Goal: Navigation & Orientation: Find specific page/section

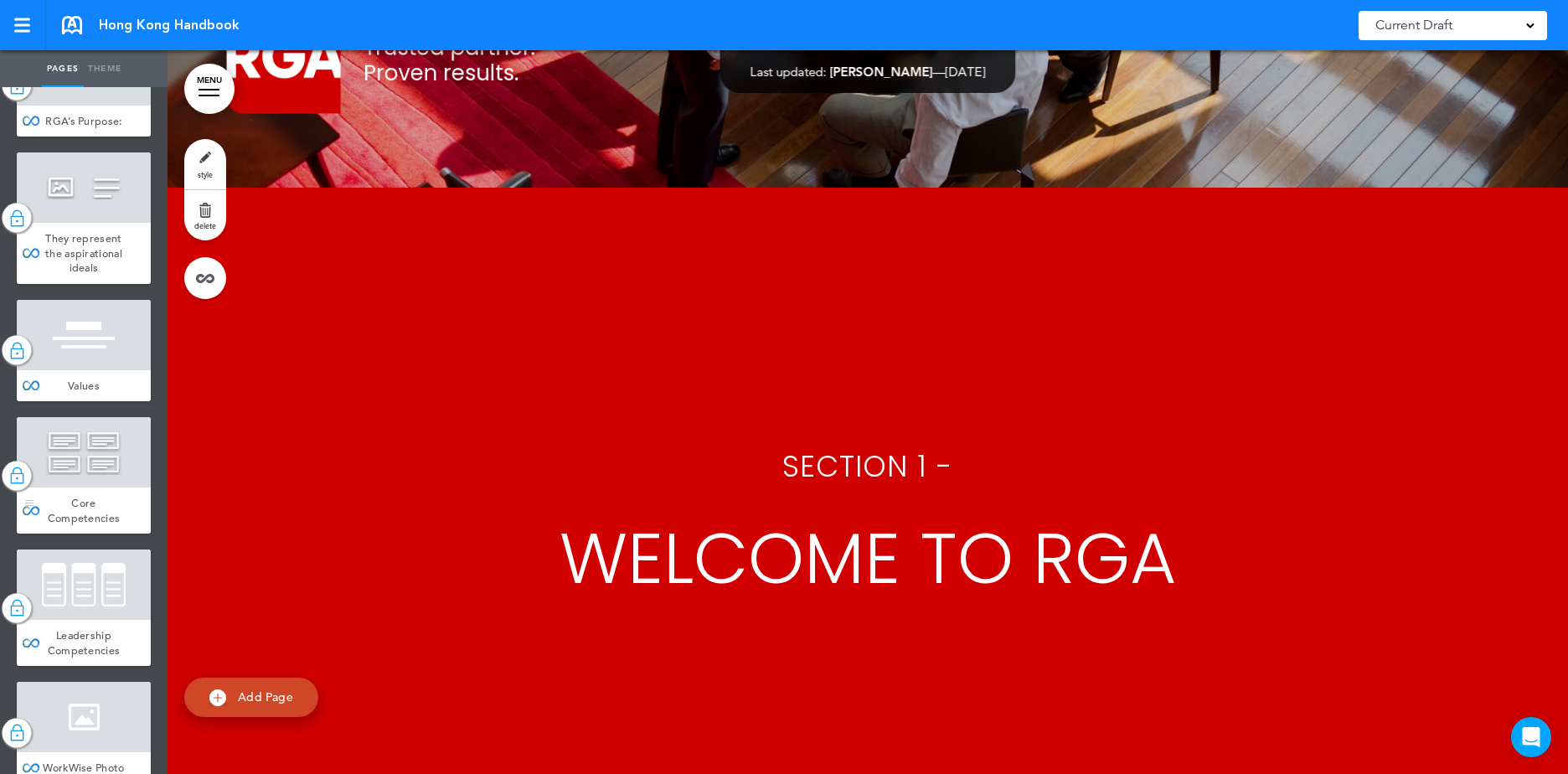
scroll to position [921, 0]
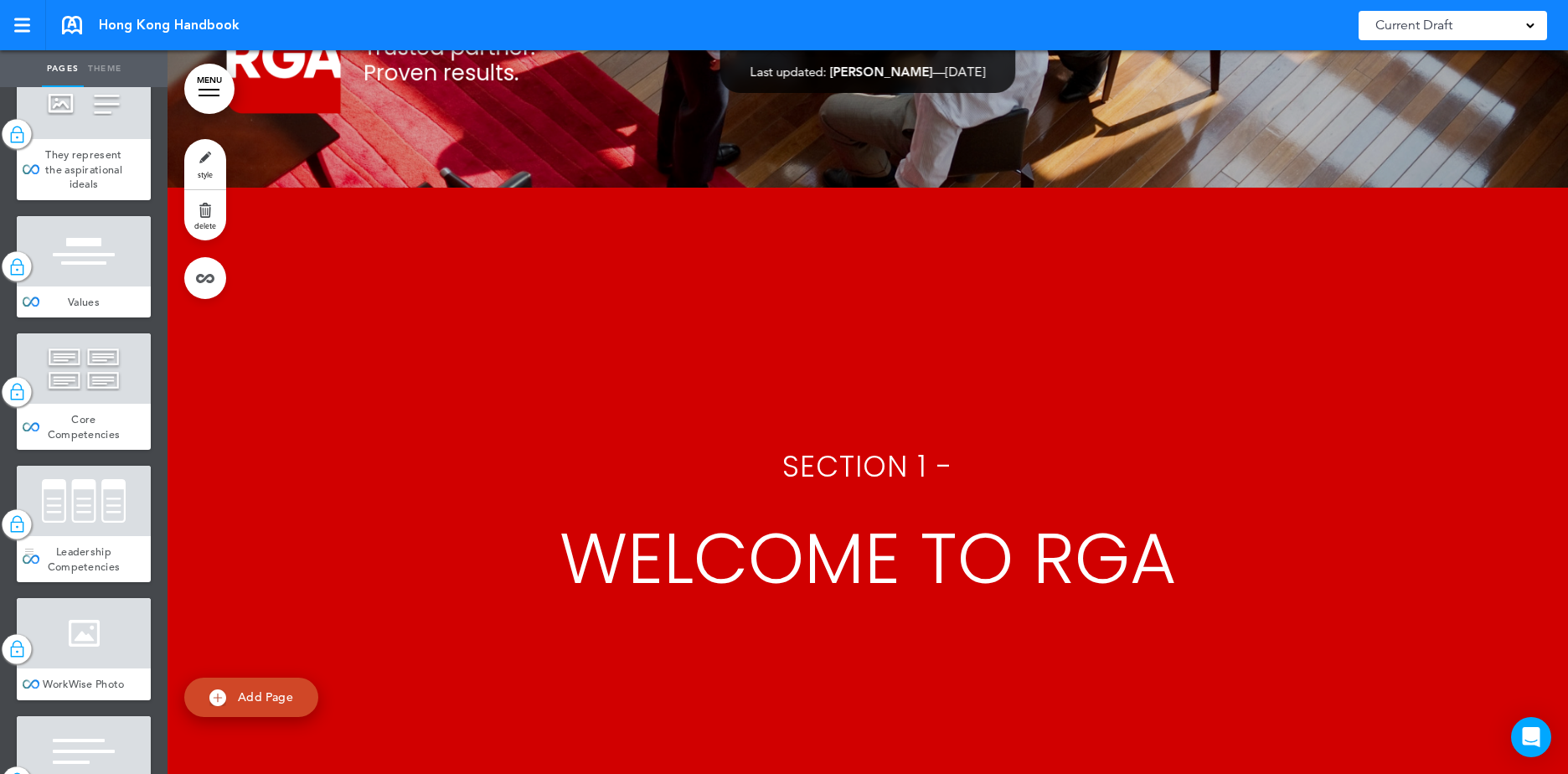
click at [124, 582] on div "Leadership Competencies" at bounding box center [84, 559] width 134 height 46
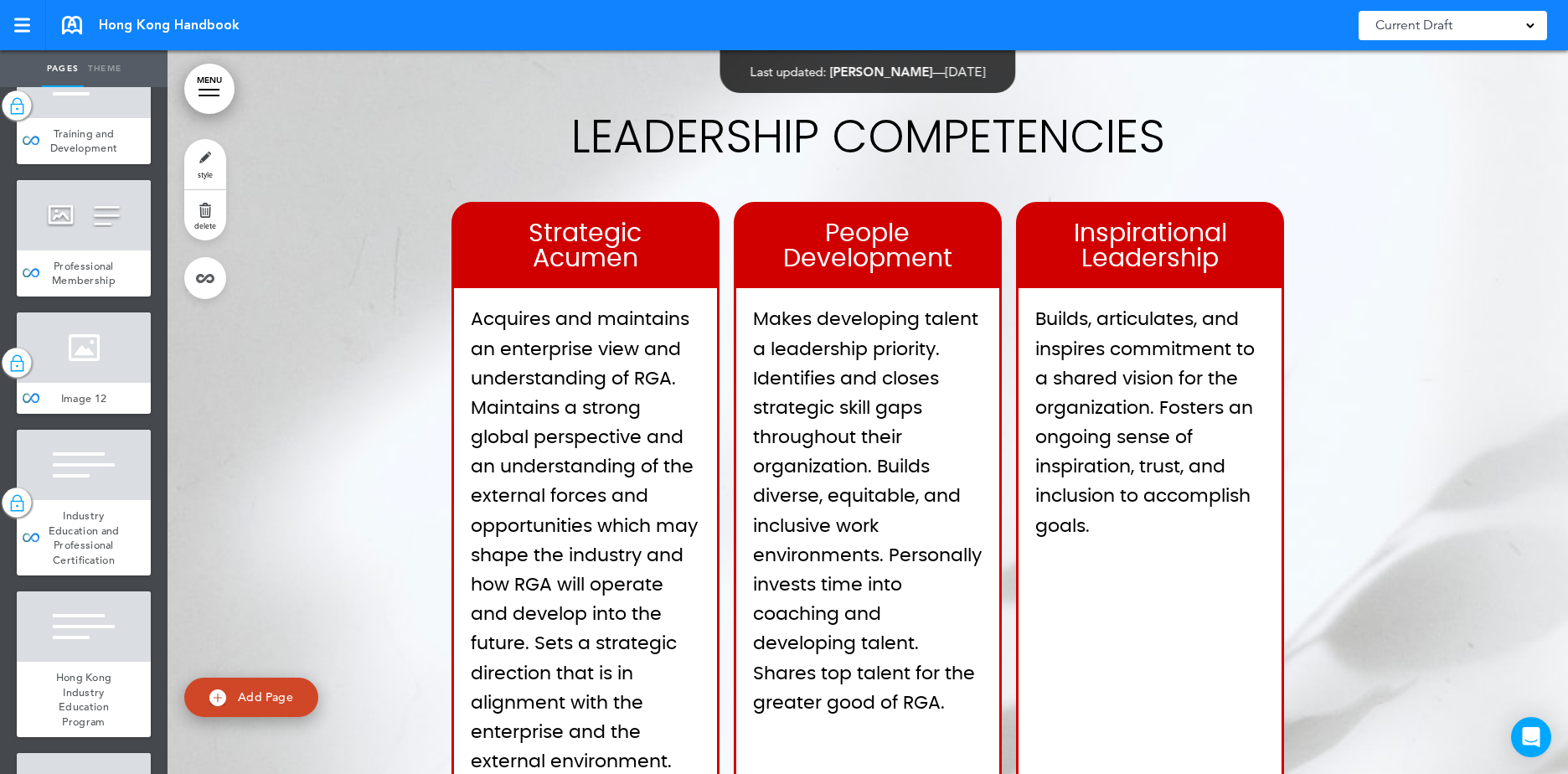
scroll to position [8205, 0]
click at [110, 33] on div "Section 5 - Training and Development" at bounding box center [84, 2] width 134 height 61
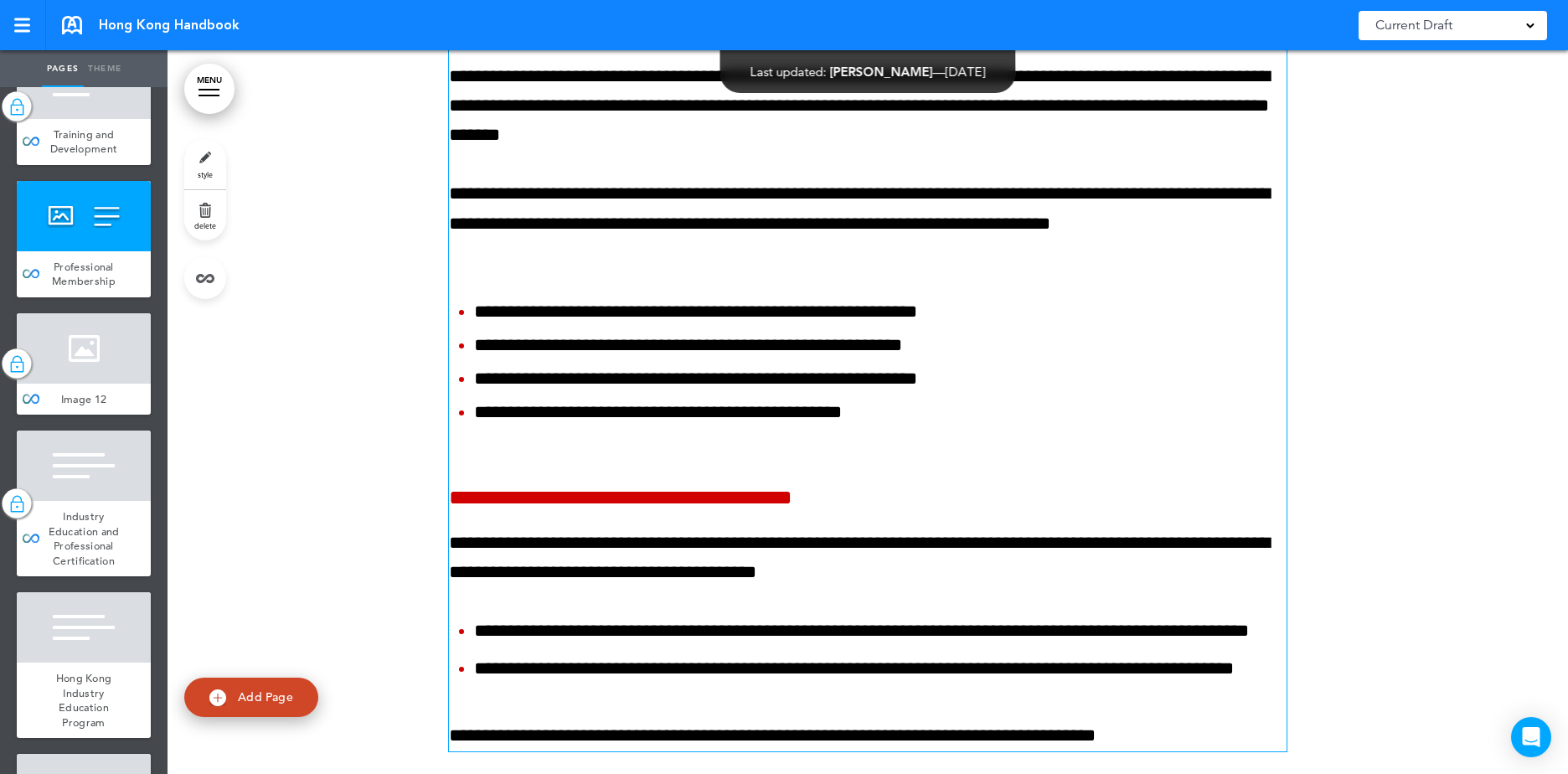
scroll to position [56287, 0]
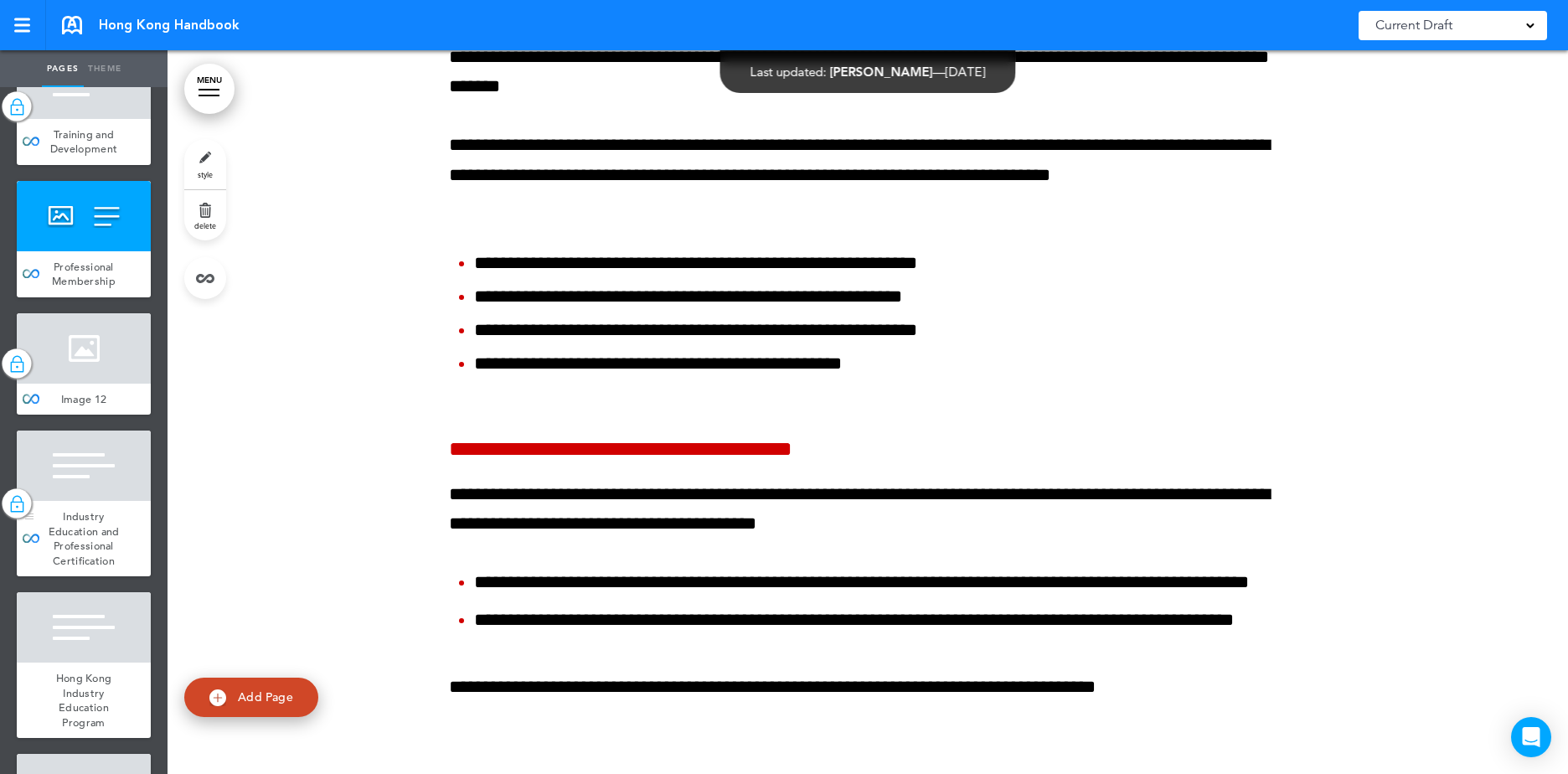
click at [58, 501] on div at bounding box center [84, 465] width 134 height 70
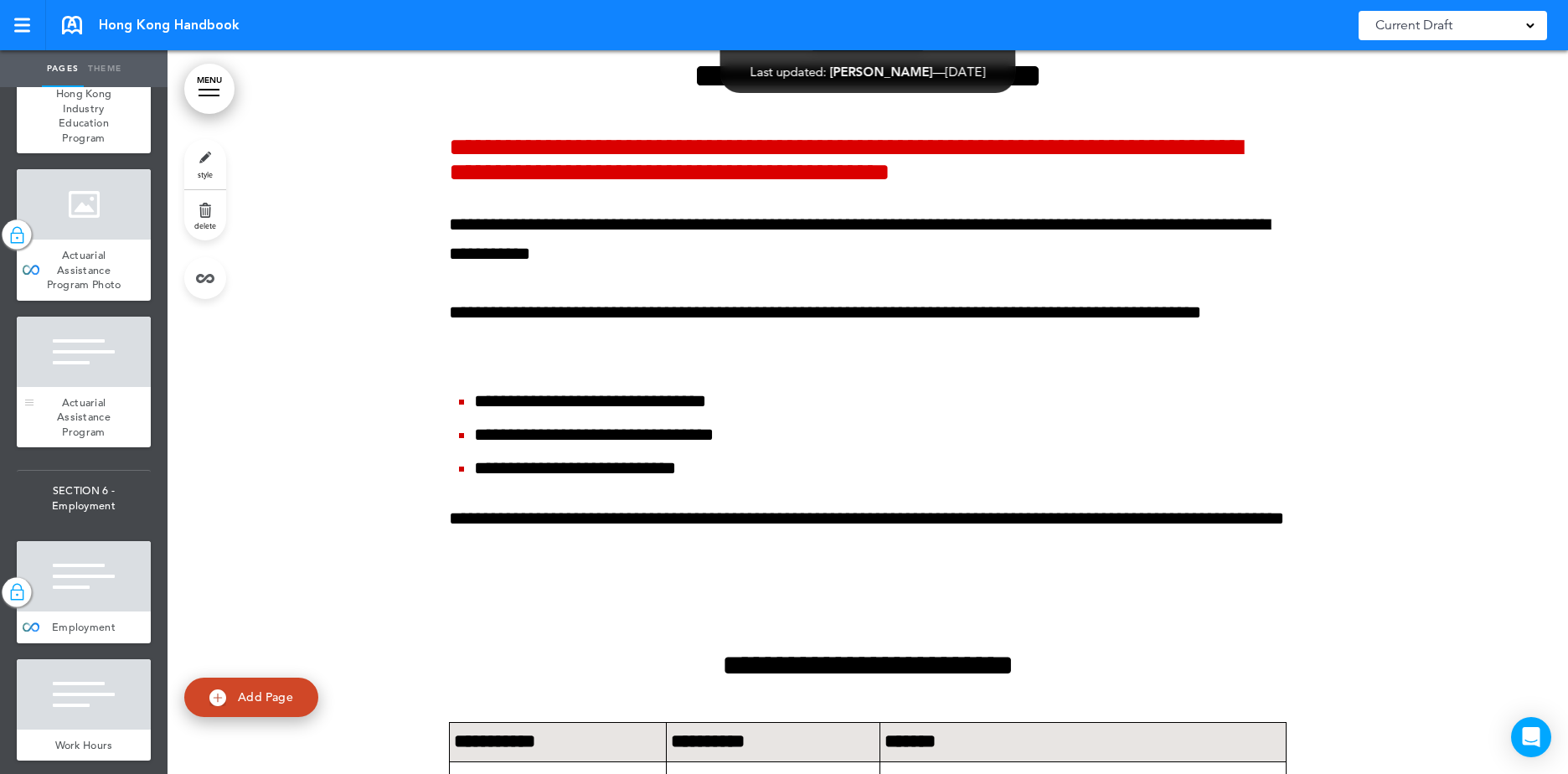
scroll to position [8791, 0]
click at [82, 385] on div at bounding box center [84, 349] width 134 height 70
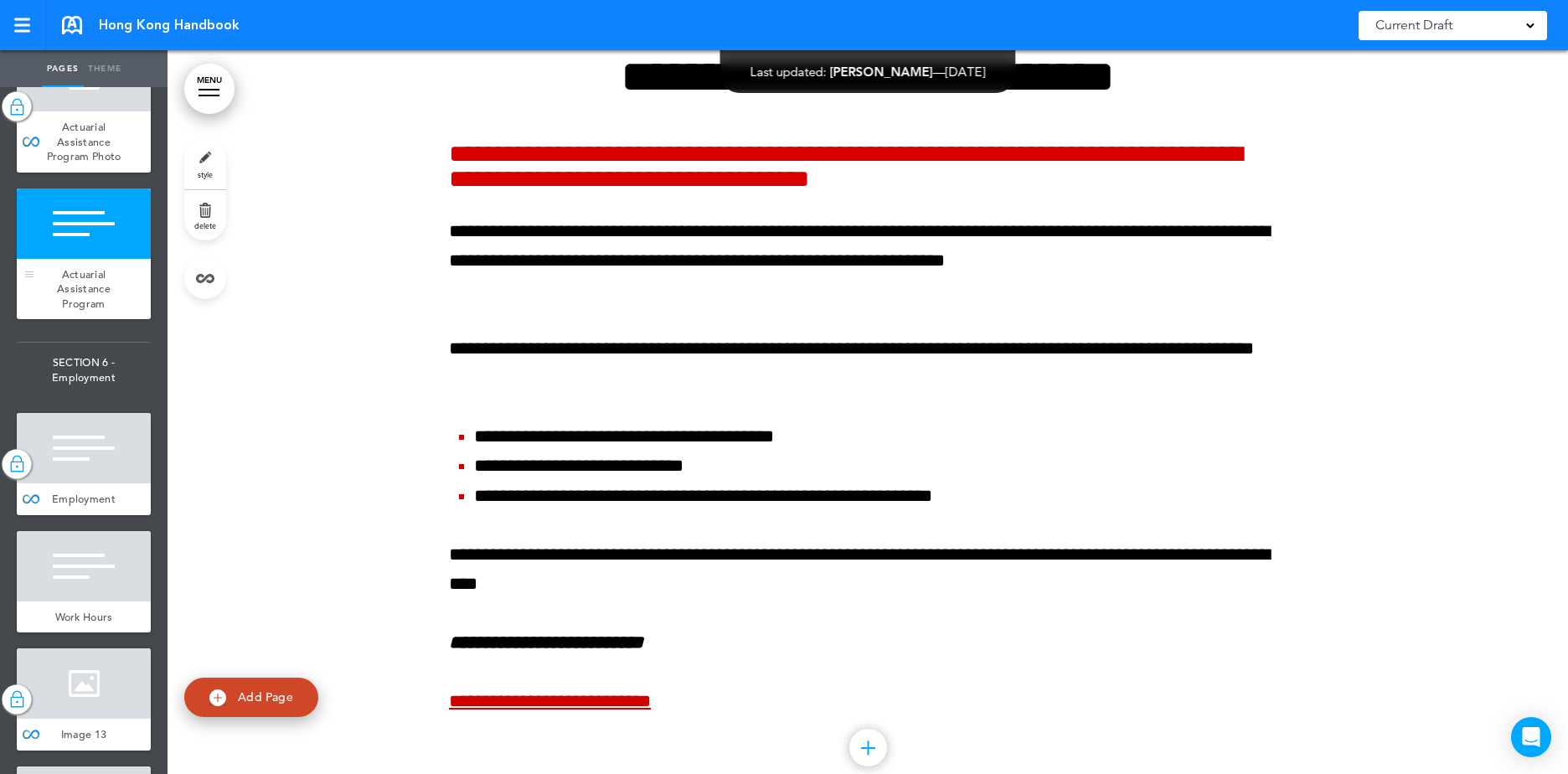
scroll to position [9042, 0]
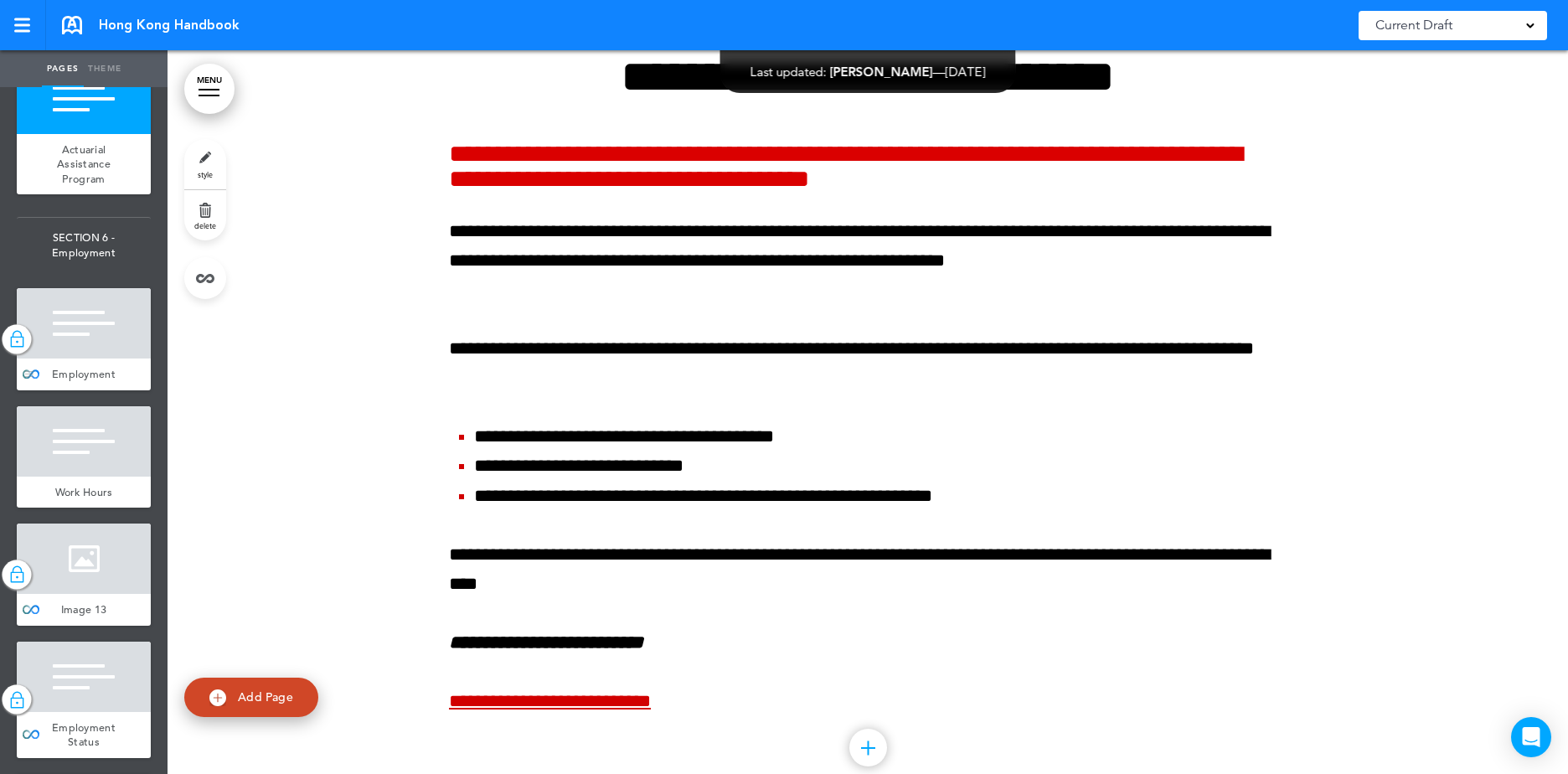
click at [86, 358] on div at bounding box center [84, 322] width 134 height 70
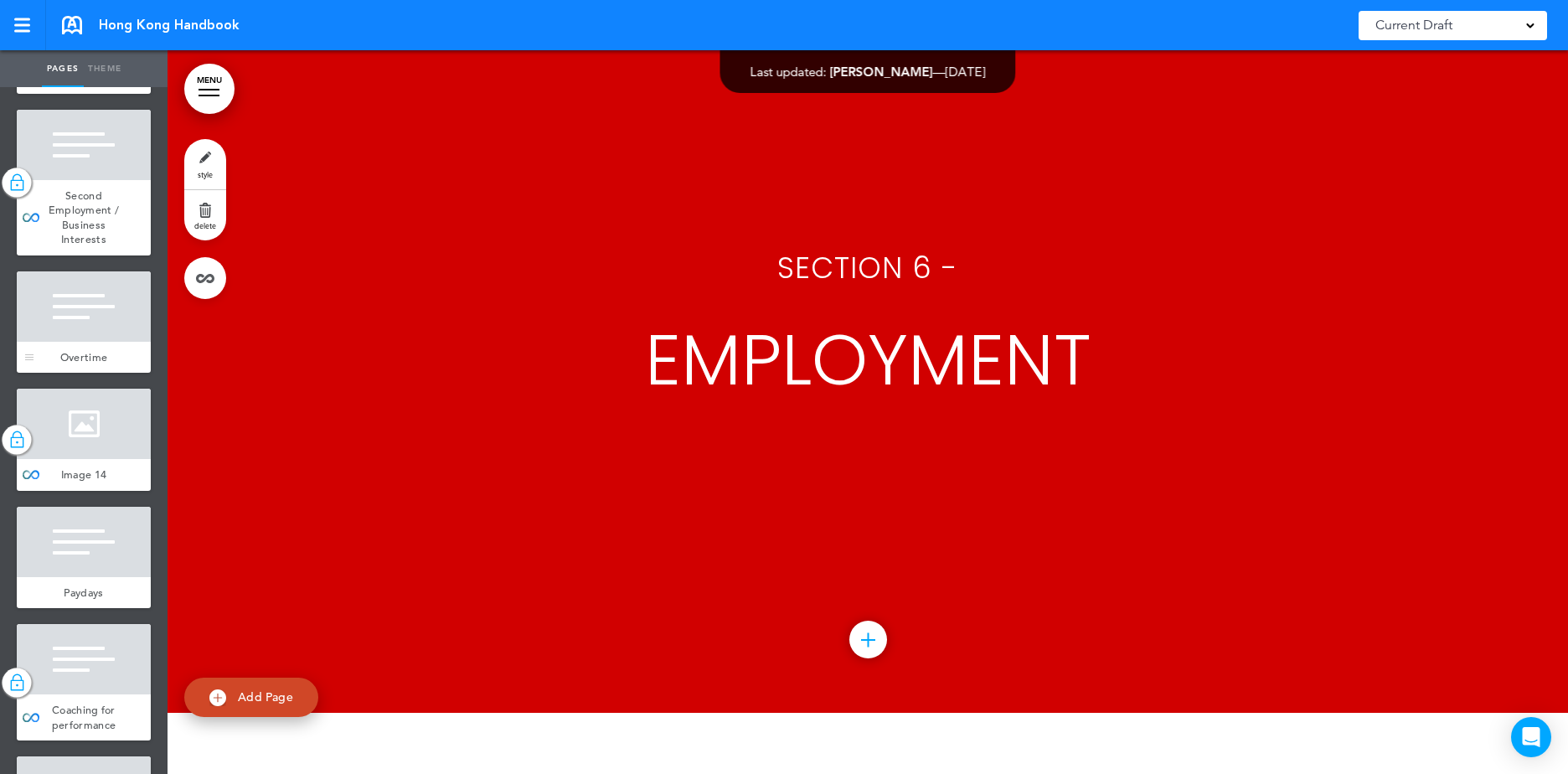
scroll to position [9712, 0]
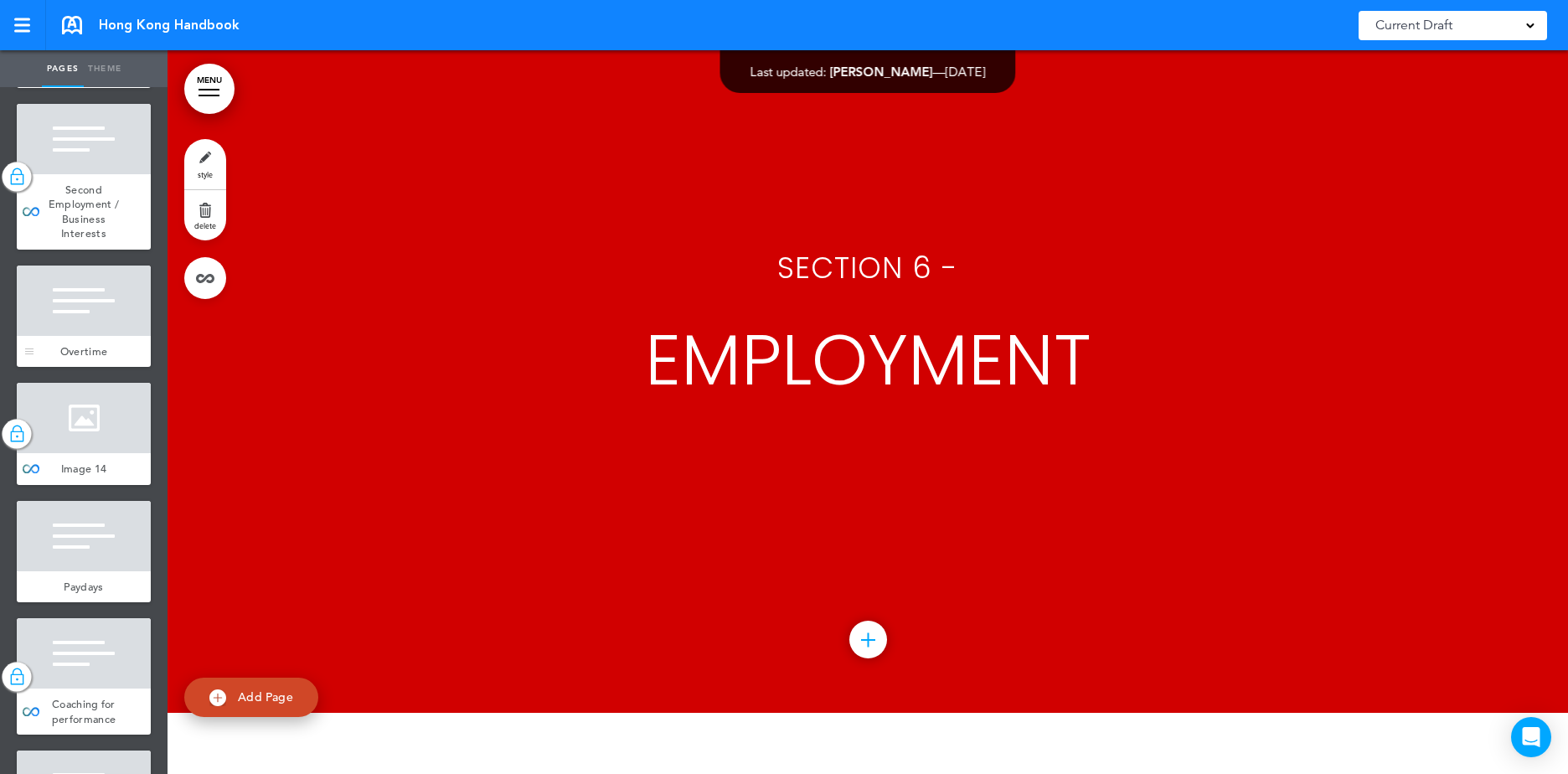
click at [135, 336] on div at bounding box center [84, 300] width 134 height 70
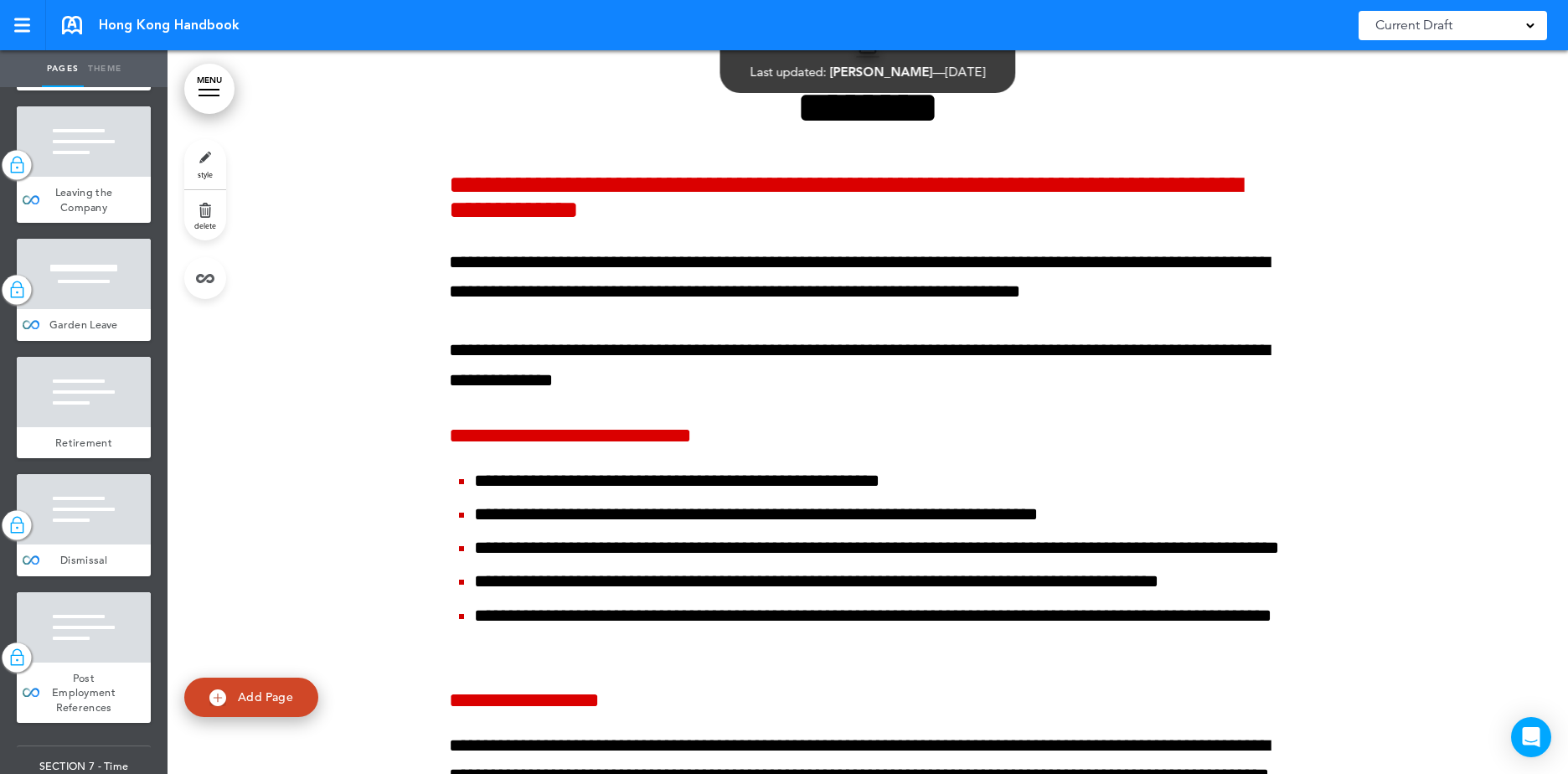
scroll to position [10382, 0]
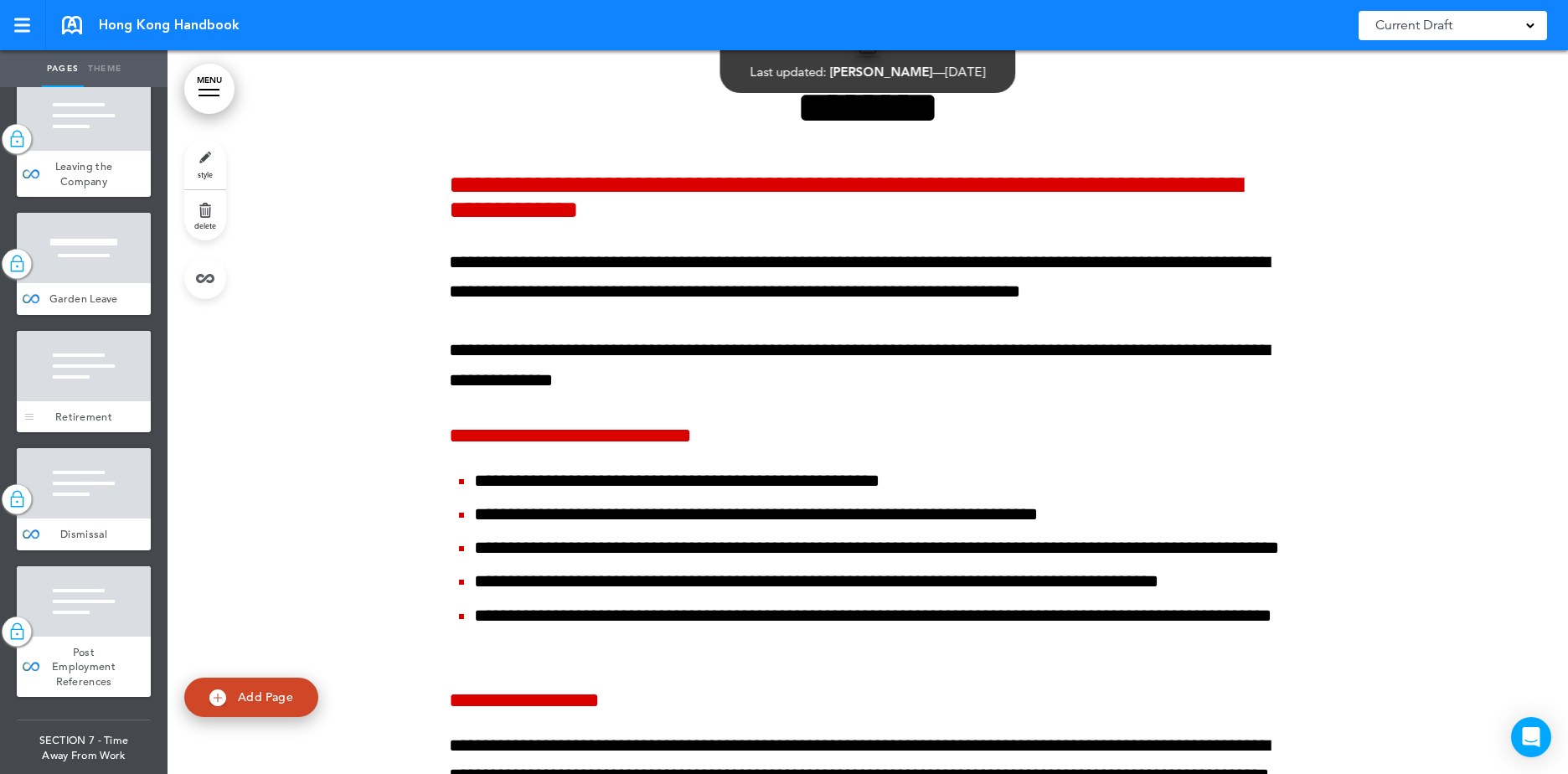
click at [91, 433] on div "Retirement" at bounding box center [84, 417] width 134 height 32
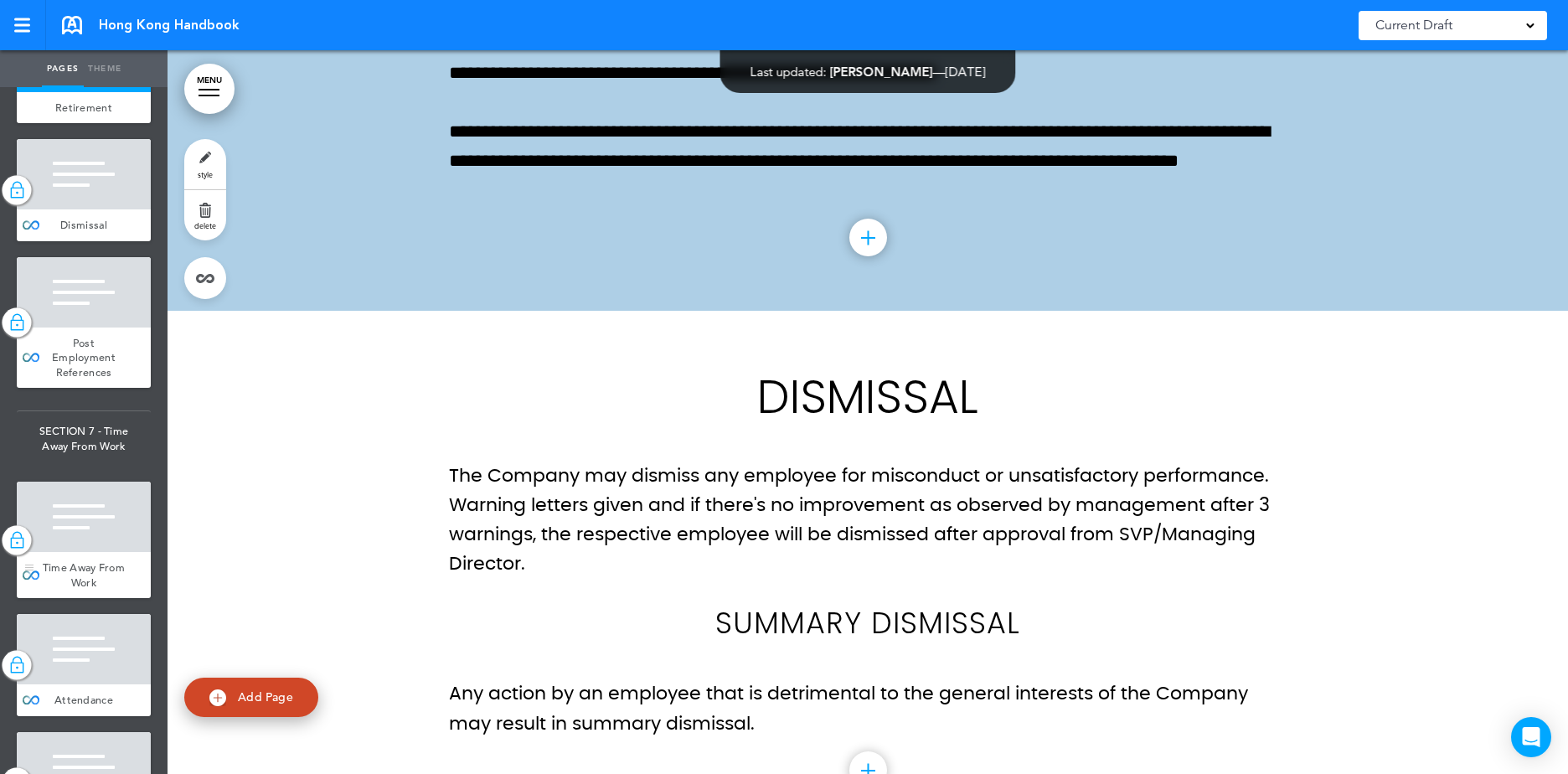
scroll to position [10884, 0]
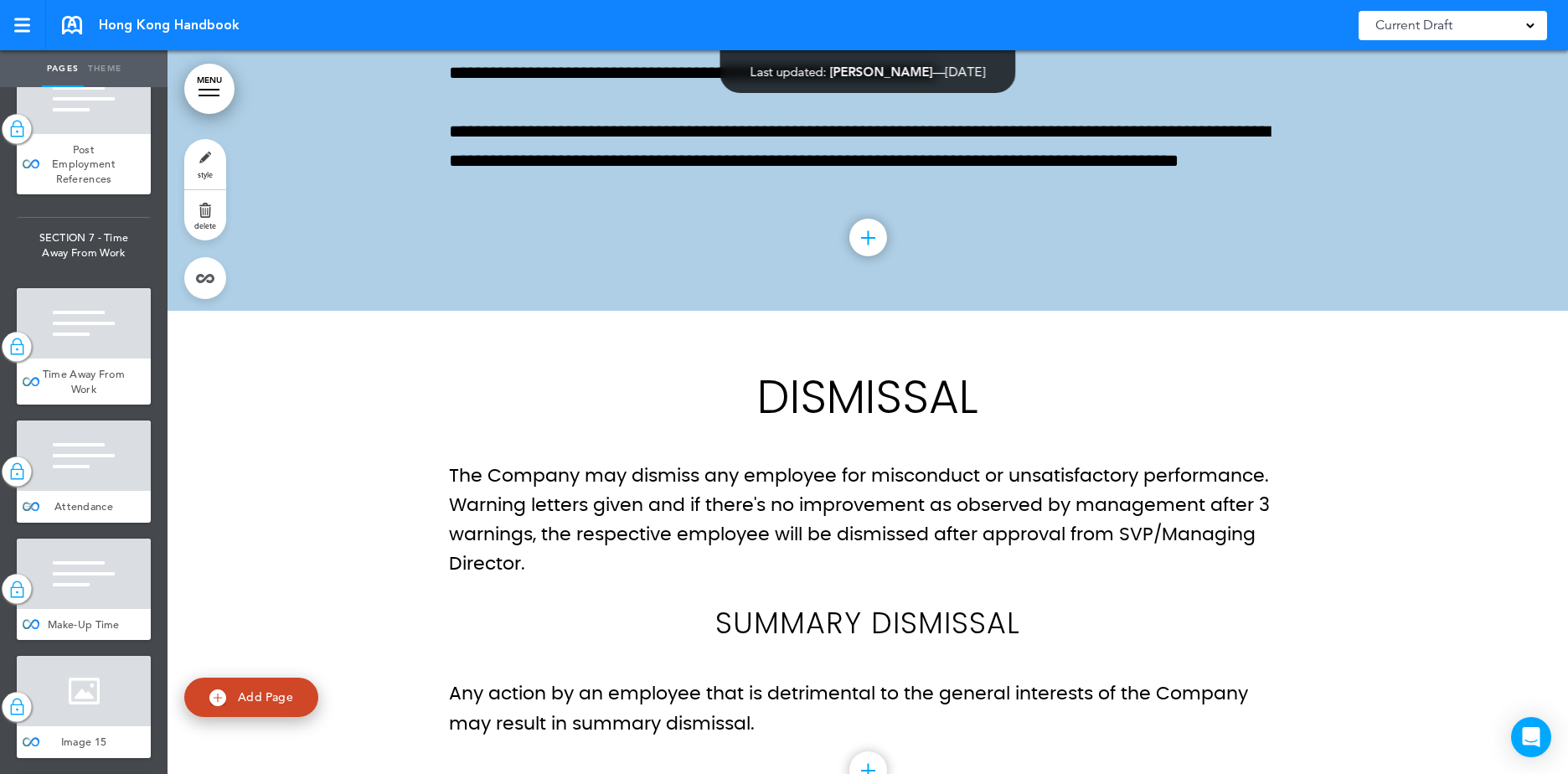
click at [94, 491] on div at bounding box center [84, 455] width 134 height 70
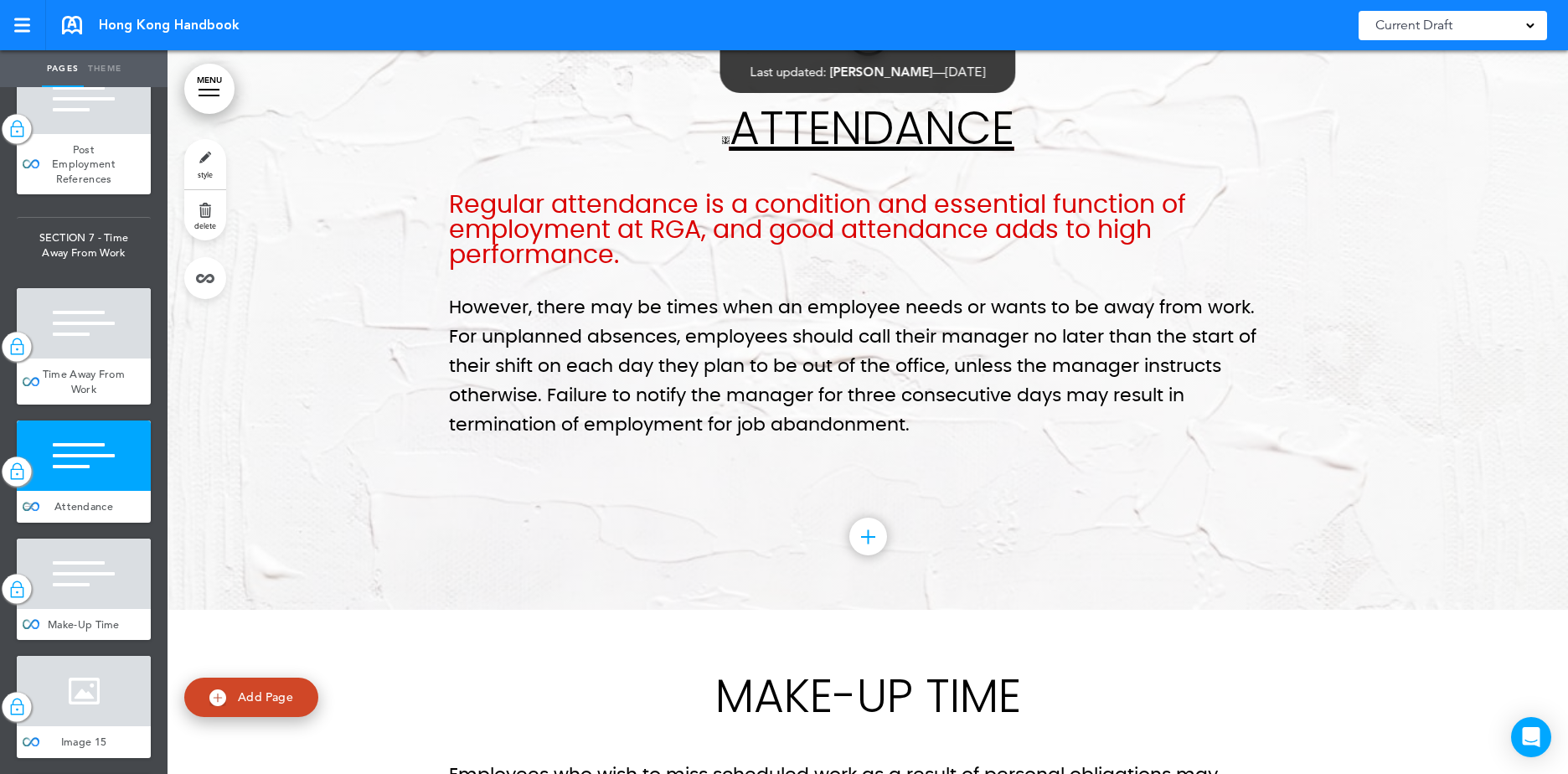
scroll to position [74986, 0]
